Goal: Information Seeking & Learning: Learn about a topic

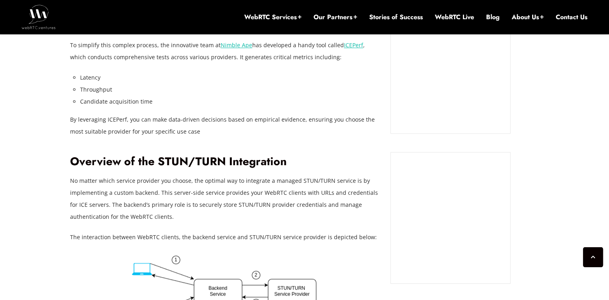
scroll to position [768, 0]
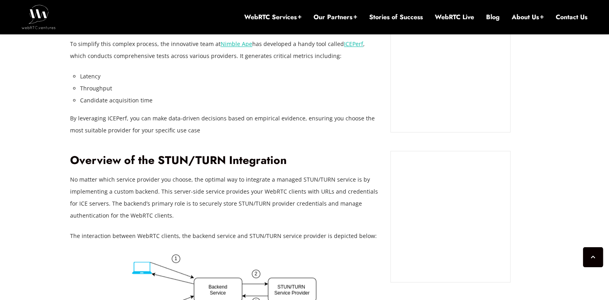
click at [203, 154] on h2 "Overview of the STUN/TURN Integration" at bounding box center [224, 161] width 308 height 14
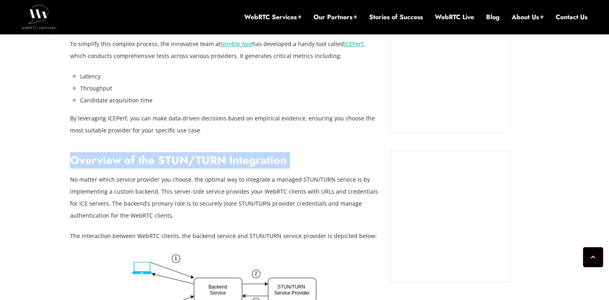
click at [204, 154] on h2 "Overview of the STUN/TURN Integration" at bounding box center [224, 161] width 308 height 14
drag, startPoint x: 204, startPoint y: 144, endPoint x: 195, endPoint y: 149, distance: 9.5
click at [195, 154] on h2 "Overview of the STUN/TURN Integration" at bounding box center [224, 161] width 308 height 14
click at [196, 154] on h2 "Overview of the STUN/TURN Integration" at bounding box center [224, 161] width 308 height 14
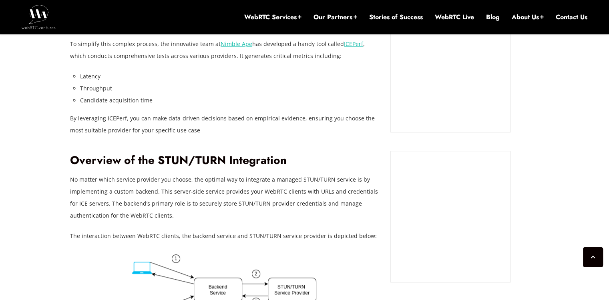
click at [200, 154] on h2 "Overview of the STUN/TURN Integration" at bounding box center [224, 161] width 308 height 14
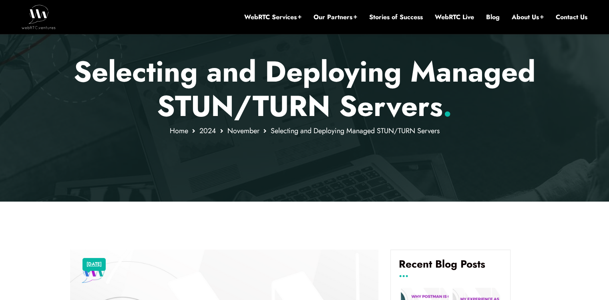
scroll to position [240, 0]
